Goal: Information Seeking & Learning: Compare options

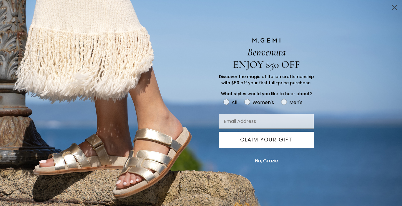
scroll to position [345, 0]
click at [268, 159] on button "No, Grazie" at bounding box center [266, 160] width 29 height 15
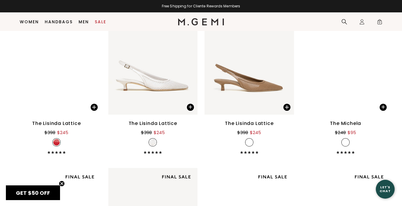
scroll to position [1126, 0]
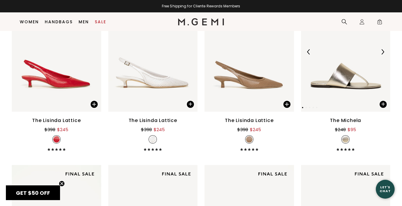
click at [382, 52] on img at bounding box center [382, 51] width 5 height 5
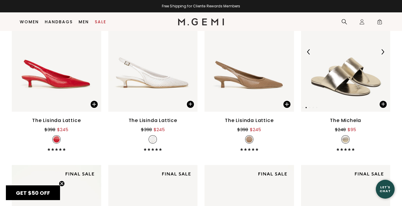
click at [382, 52] on img at bounding box center [382, 51] width 5 height 5
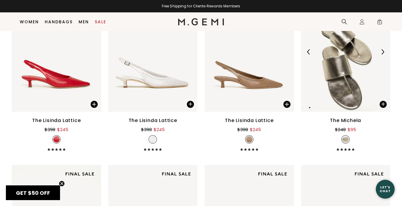
click at [382, 52] on img at bounding box center [382, 51] width 5 height 5
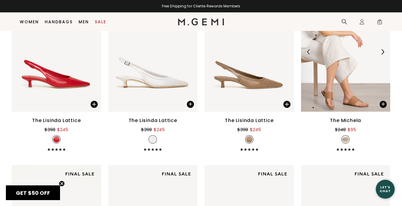
click at [382, 52] on img at bounding box center [382, 51] width 5 height 5
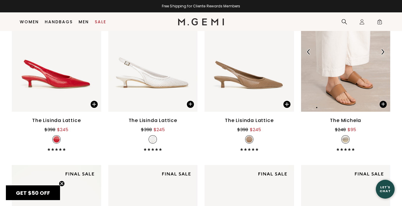
click at [382, 52] on img at bounding box center [382, 51] width 5 height 5
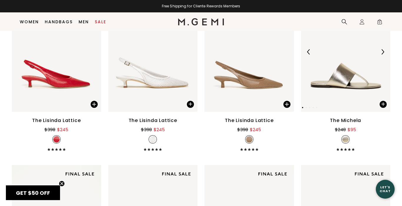
click at [382, 52] on img at bounding box center [382, 51] width 5 height 5
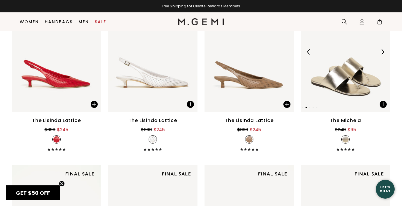
click at [382, 52] on img at bounding box center [382, 51] width 5 height 5
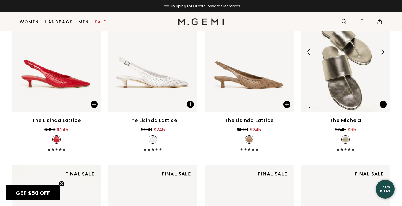
click at [382, 52] on img at bounding box center [382, 51] width 5 height 5
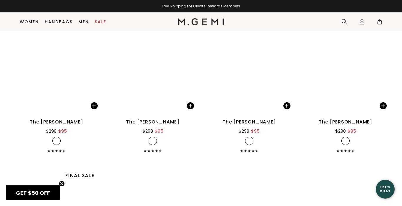
scroll to position [2331, 0]
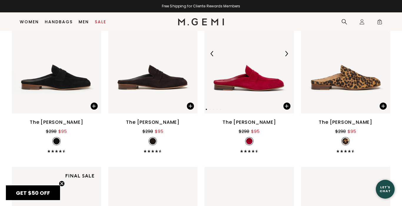
click at [287, 53] on img at bounding box center [285, 53] width 5 height 5
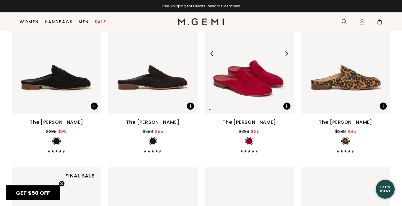
click at [287, 53] on img at bounding box center [285, 53] width 5 height 5
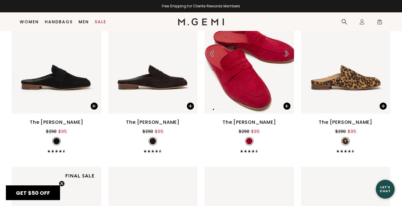
click at [287, 53] on img at bounding box center [285, 53] width 5 height 5
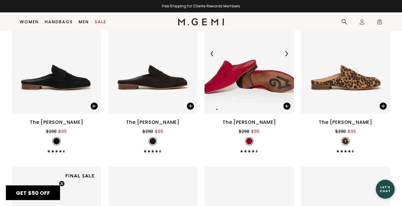
click at [287, 53] on img at bounding box center [285, 53] width 5 height 5
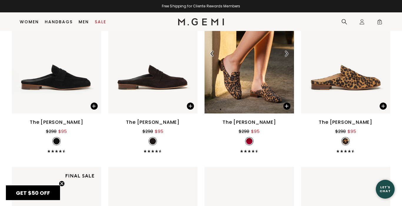
click at [287, 53] on img at bounding box center [285, 53] width 5 height 5
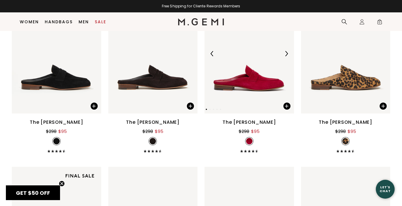
click at [287, 53] on img at bounding box center [285, 53] width 5 height 5
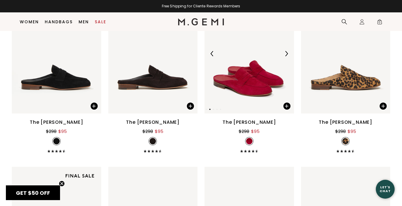
click at [287, 53] on img at bounding box center [285, 53] width 5 height 5
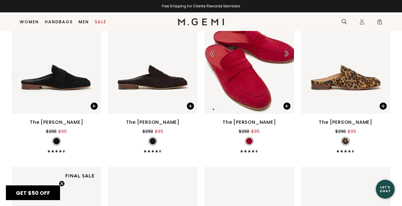
click at [287, 53] on img at bounding box center [285, 53] width 5 height 5
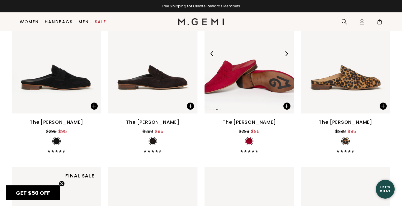
click at [287, 53] on img at bounding box center [285, 53] width 5 height 5
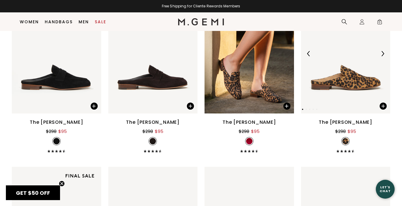
click at [382, 53] on img at bounding box center [382, 53] width 5 height 5
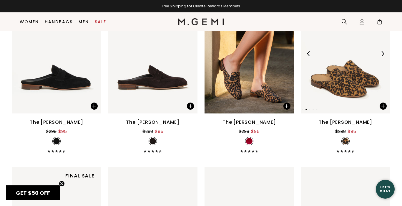
click at [382, 53] on img at bounding box center [382, 53] width 5 height 5
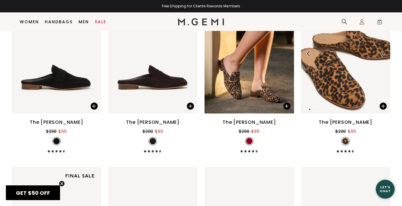
click at [382, 53] on img at bounding box center [382, 53] width 5 height 5
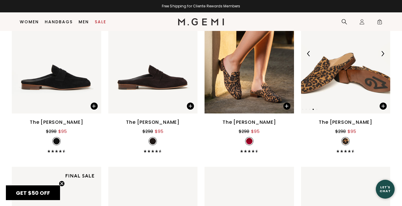
click at [382, 53] on img at bounding box center [382, 53] width 5 height 5
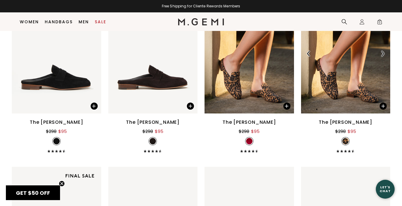
click at [382, 53] on img at bounding box center [382, 53] width 5 height 5
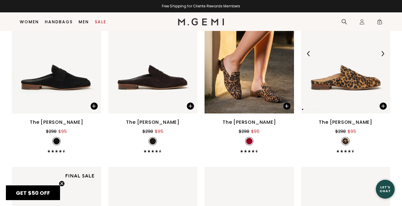
click at [382, 53] on img at bounding box center [382, 53] width 5 height 5
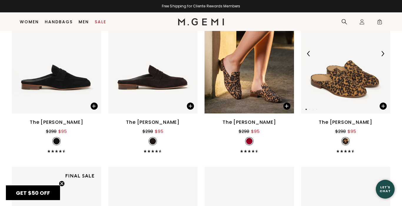
click at [382, 53] on img at bounding box center [382, 53] width 5 height 5
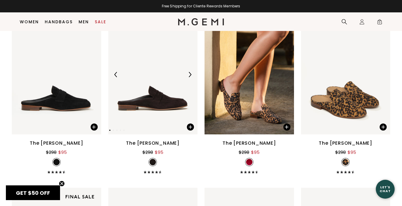
scroll to position [2307, 0]
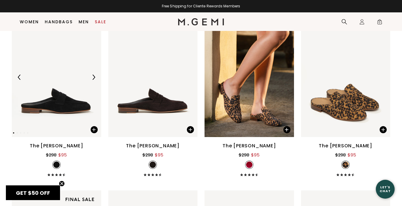
click at [68, 102] on img at bounding box center [56, 77] width 89 height 119
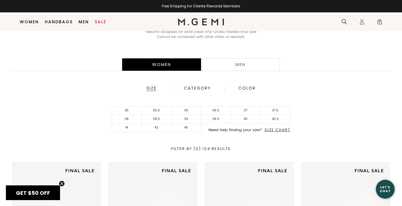
scroll to position [101, 0]
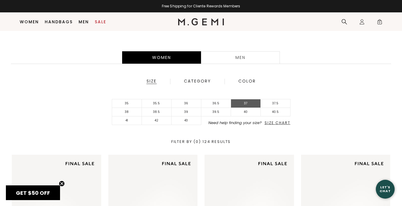
click at [242, 102] on li "37" at bounding box center [246, 103] width 30 height 9
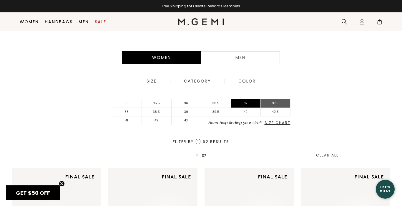
click at [273, 102] on li "37.5" at bounding box center [276, 103] width 30 height 9
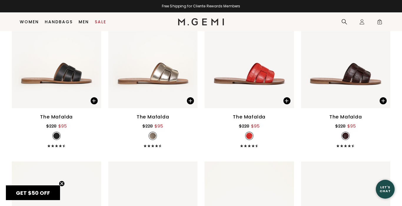
scroll to position [2350, 0]
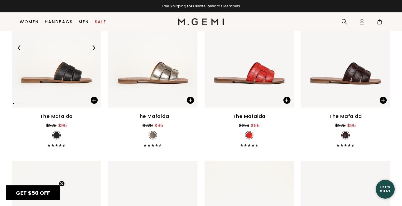
click at [94, 47] on img at bounding box center [93, 47] width 5 height 5
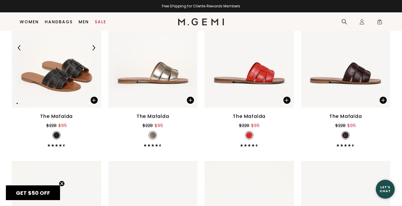
click at [94, 47] on img at bounding box center [93, 47] width 5 height 5
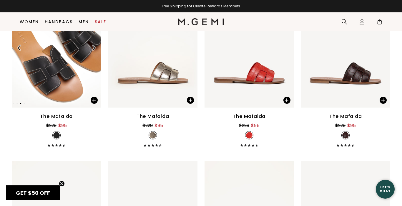
click at [94, 47] on img at bounding box center [93, 47] width 5 height 5
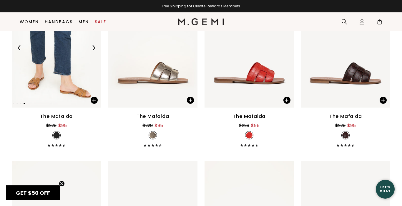
click at [94, 47] on img at bounding box center [93, 47] width 5 height 5
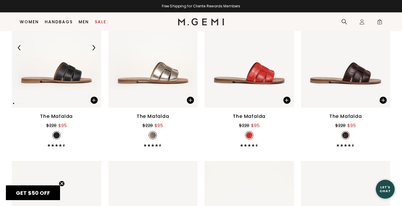
click at [94, 47] on img at bounding box center [93, 47] width 5 height 5
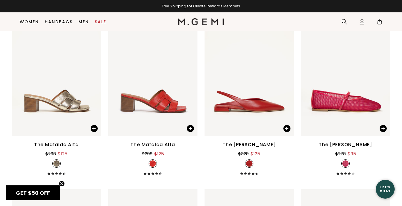
scroll to position [2494, 0]
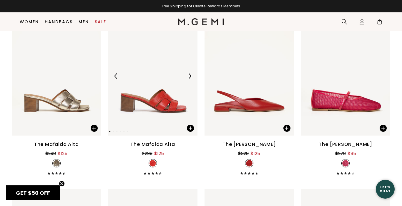
click at [189, 74] on img at bounding box center [189, 75] width 5 height 5
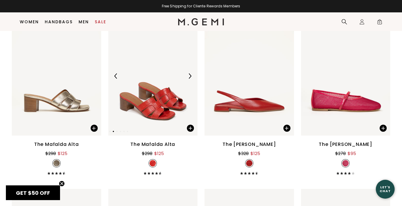
click at [189, 74] on img at bounding box center [189, 75] width 5 height 5
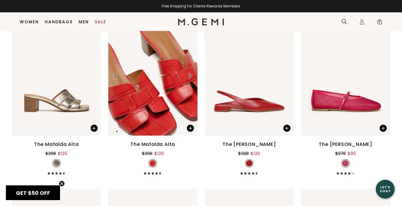
click at [189, 74] on img at bounding box center [189, 75] width 5 height 5
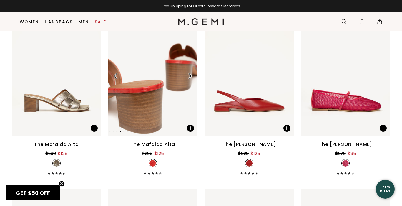
click at [189, 74] on img at bounding box center [189, 75] width 5 height 5
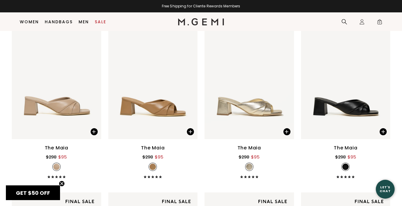
scroll to position [3354, 0]
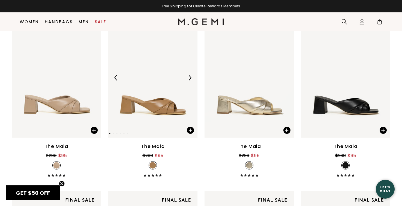
click at [192, 76] on img at bounding box center [189, 77] width 5 height 5
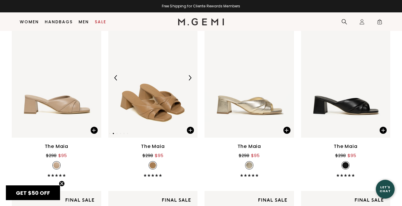
click at [192, 76] on img at bounding box center [189, 77] width 5 height 5
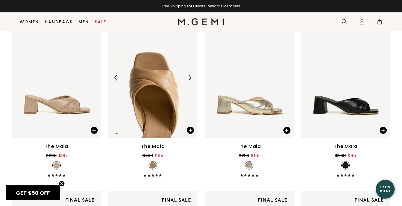
click at [192, 76] on img at bounding box center [189, 77] width 5 height 5
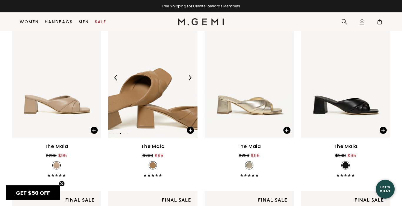
click at [192, 76] on img at bounding box center [189, 77] width 5 height 5
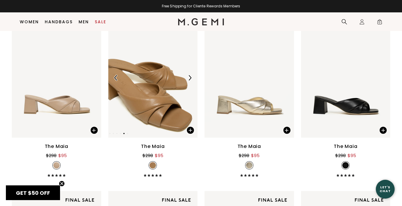
click at [192, 76] on img at bounding box center [189, 77] width 5 height 5
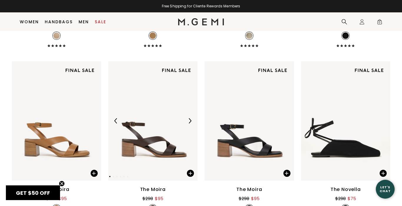
scroll to position [3489, 0]
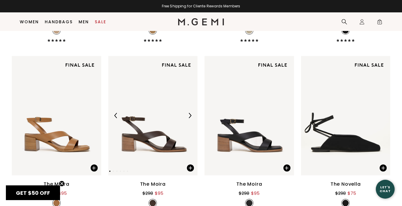
click at [190, 114] on img at bounding box center [189, 115] width 5 height 5
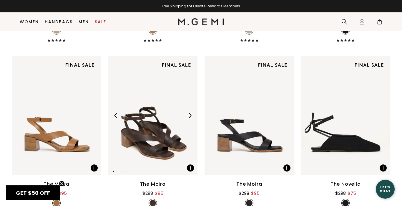
click at [190, 114] on img at bounding box center [189, 115] width 5 height 5
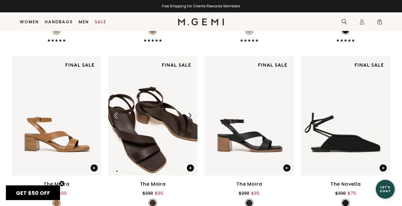
click at [190, 114] on img at bounding box center [189, 115] width 5 height 5
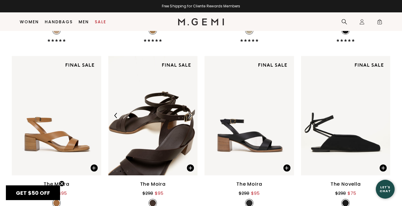
click at [190, 114] on img at bounding box center [189, 115] width 5 height 5
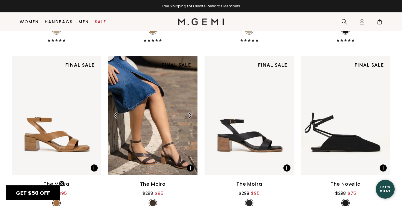
click at [190, 114] on img at bounding box center [189, 115] width 5 height 5
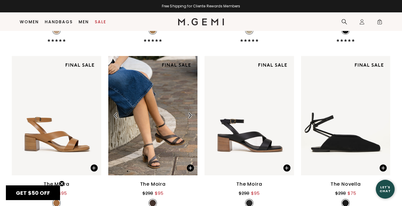
click at [190, 114] on img at bounding box center [189, 115] width 5 height 5
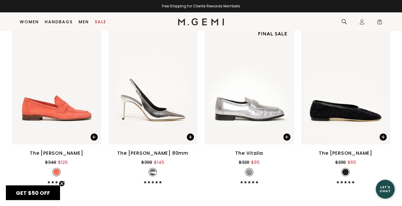
scroll to position [3865, 0]
click at [93, 83] on img at bounding box center [93, 83] width 5 height 5
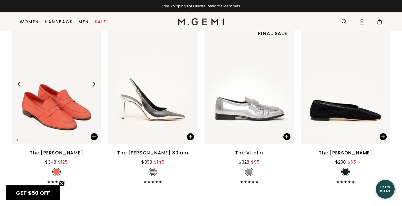
click at [93, 83] on img at bounding box center [93, 83] width 5 height 5
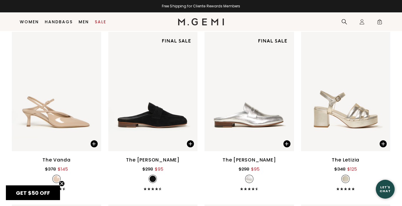
scroll to position [1963, 0]
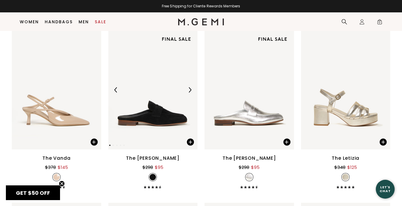
click at [160, 114] on img at bounding box center [152, 89] width 89 height 119
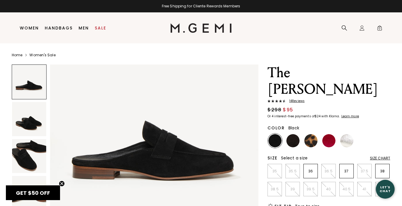
scroll to position [39, 0]
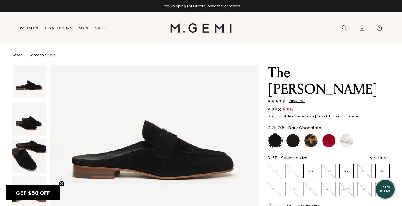
click at [291, 137] on img at bounding box center [292, 140] width 13 height 13
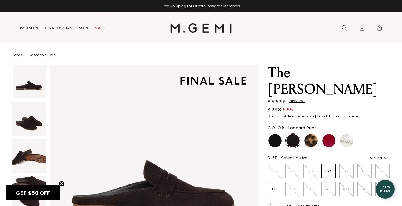
click at [312, 139] on img at bounding box center [310, 140] width 13 height 13
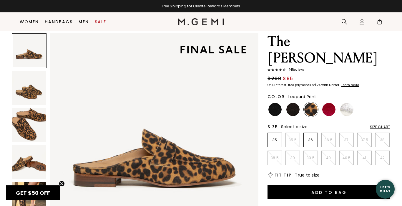
scroll to position [25, 0]
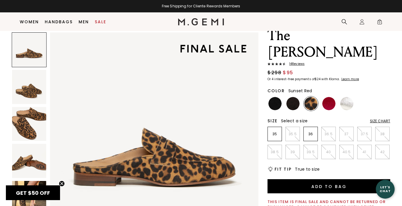
click at [329, 103] on img at bounding box center [328, 103] width 13 height 13
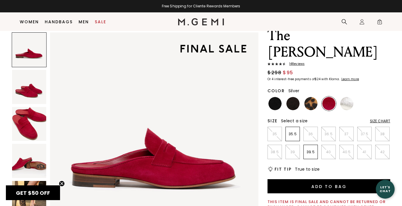
click at [346, 102] on img at bounding box center [346, 103] width 13 height 13
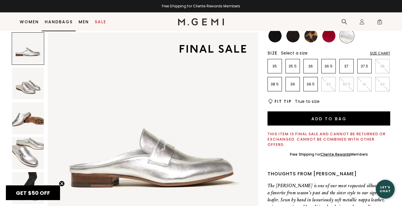
click at [56, 19] on link "Handbags" at bounding box center [59, 21] width 28 height 5
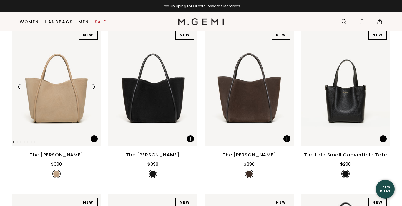
scroll to position [88, 0]
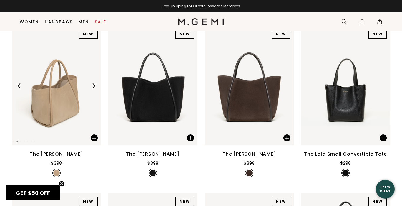
click at [93, 88] on img at bounding box center [93, 85] width 5 height 5
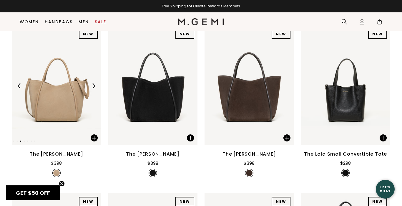
click at [93, 88] on img at bounding box center [93, 85] width 5 height 5
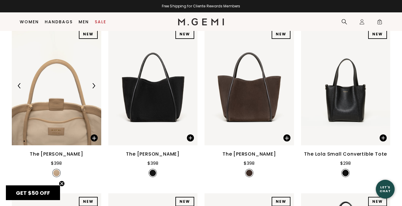
click at [93, 88] on img at bounding box center [93, 85] width 5 height 5
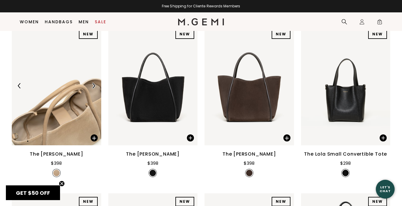
click at [93, 88] on img at bounding box center [93, 85] width 5 height 5
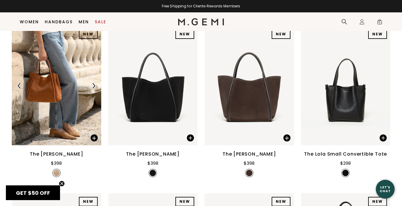
click at [93, 88] on img at bounding box center [93, 85] width 5 height 5
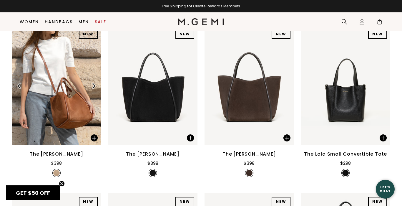
click at [93, 88] on img at bounding box center [93, 85] width 5 height 5
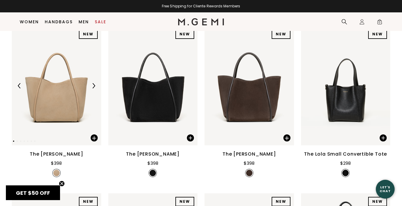
click at [93, 88] on img at bounding box center [93, 85] width 5 height 5
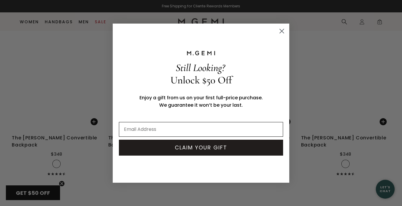
scroll to position [1161, 0]
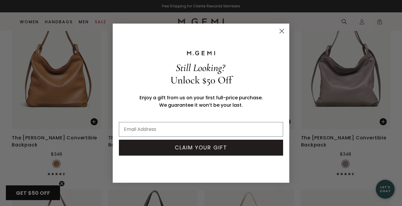
click at [281, 31] on icon "Close dialog" at bounding box center [282, 31] width 4 height 4
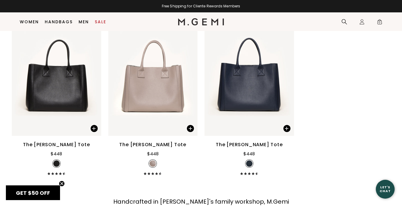
scroll to position [1507, 0]
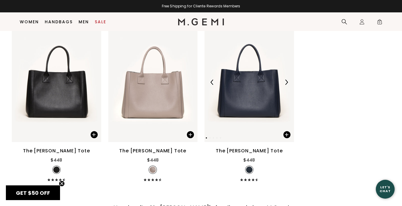
click at [286, 79] on img at bounding box center [285, 81] width 5 height 5
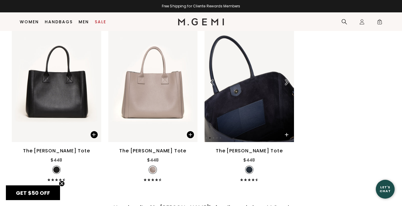
click at [286, 79] on img at bounding box center [285, 81] width 5 height 5
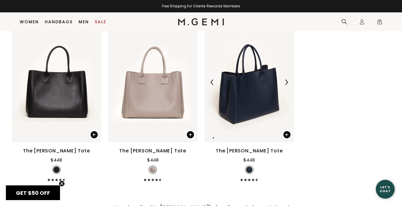
click at [286, 79] on img at bounding box center [285, 81] width 5 height 5
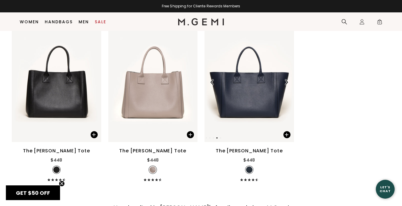
click at [286, 79] on img at bounding box center [285, 81] width 5 height 5
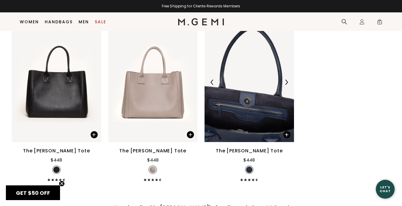
click at [286, 79] on img at bounding box center [285, 81] width 5 height 5
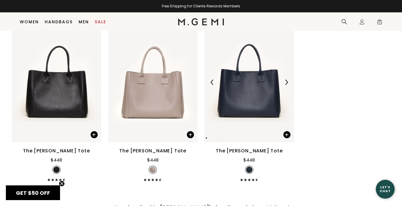
click at [286, 79] on img at bounding box center [285, 81] width 5 height 5
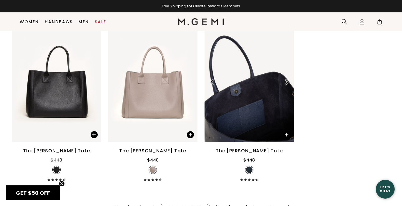
click at [286, 79] on img at bounding box center [285, 81] width 5 height 5
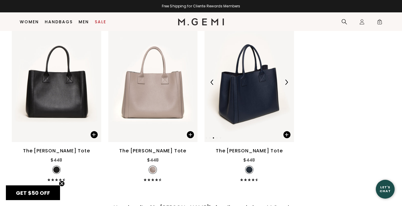
click at [286, 79] on img at bounding box center [285, 81] width 5 height 5
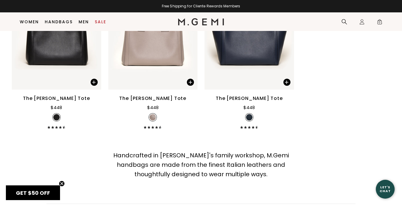
scroll to position [1480, 0]
